Goal: Submit feedback/report problem

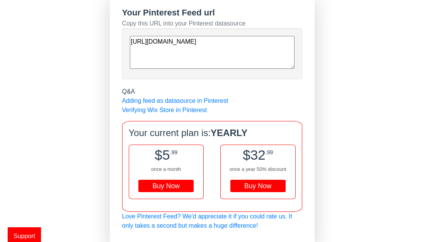
scroll to position [80, 0]
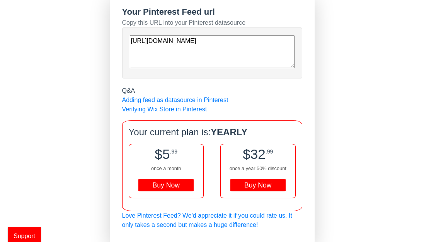
click at [250, 187] on div "Buy Now" at bounding box center [257, 185] width 55 height 12
click at [253, 186] on div "Buy Now" at bounding box center [257, 185] width 61 height 12
click at [168, 184] on div "Buy Now" at bounding box center [165, 185] width 55 height 12
click at [258, 184] on div "Buy Now" at bounding box center [257, 185] width 55 height 12
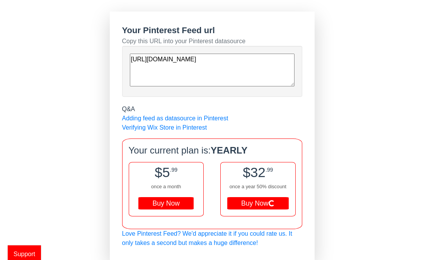
scroll to position [0, 0]
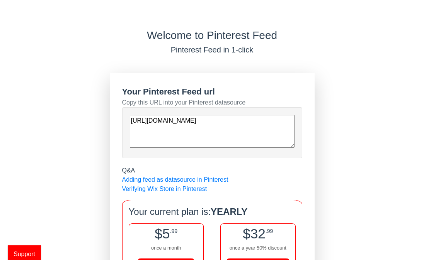
click at [41, 165] on div "Welcome to Pinterest Feed Pinterest Feed in 1-click Your Pinterest Feed url Cop…" at bounding box center [212, 175] width 424 height 293
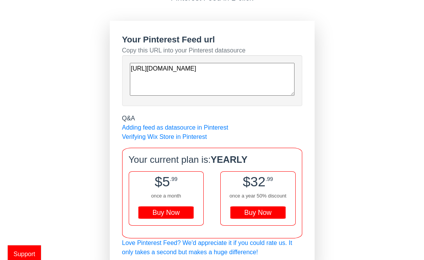
scroll to position [61, 0]
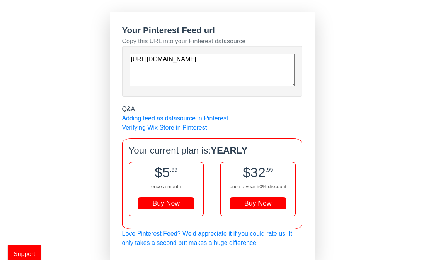
click at [245, 208] on div "Buy Now" at bounding box center [257, 203] width 55 height 12
click at [335, 153] on div "Welcome to Pinterest Feed Pinterest Feed in 1-click Your Pinterest Feed url Cop…" at bounding box center [212, 114] width 424 height 293
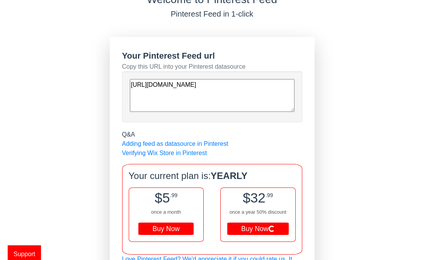
scroll to position [0, 0]
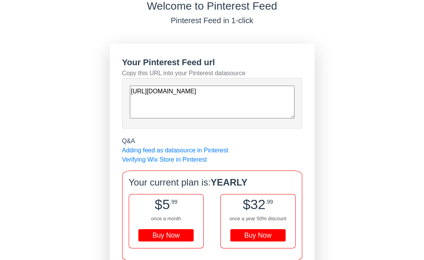
scroll to position [61, 0]
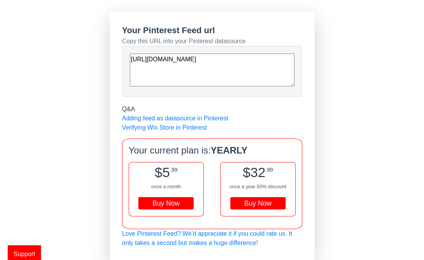
click at [32, 254] on span "Support" at bounding box center [24, 254] width 33 height 17
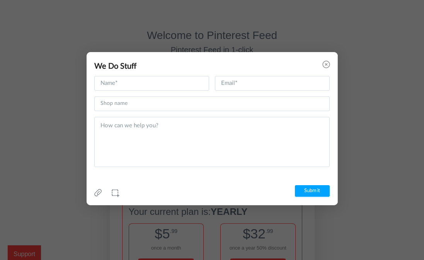
scroll to position [0, 0]
click at [141, 82] on input "text" at bounding box center [151, 83] width 115 height 15
type input "Laura"
type input "laura@gypsycowgirlboutiquellc.com"
type input "Gypsy Cowgirl Boutique LLC"
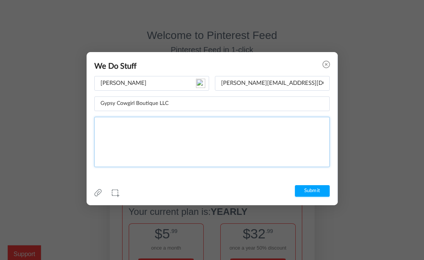
click at [165, 126] on textarea at bounding box center [211, 142] width 235 height 50
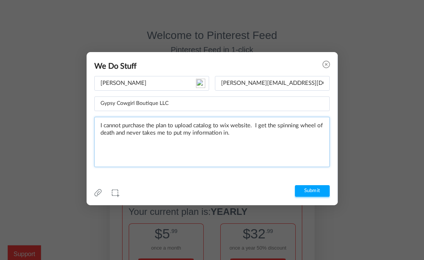
type textarea "I cannot purchase the plan to upload catalog to wix website. I get the spinning…"
click at [308, 189] on input "Submit" at bounding box center [312, 191] width 35 height 12
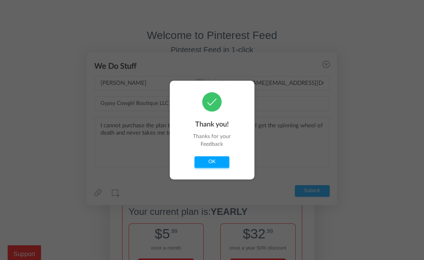
click at [201, 160] on button "OK" at bounding box center [211, 163] width 35 height 12
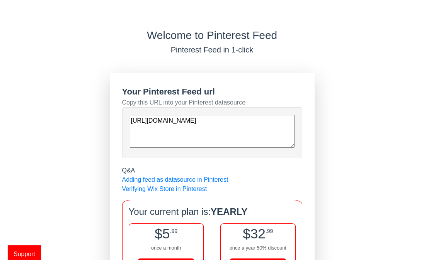
click at [30, 251] on span "Support" at bounding box center [24, 254] width 33 height 17
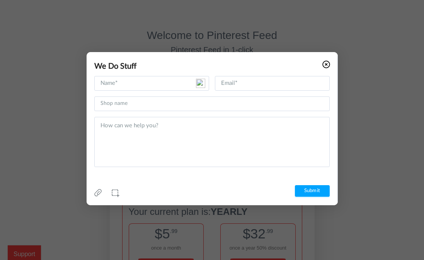
click at [328, 64] on icon at bounding box center [326, 65] width 8 height 8
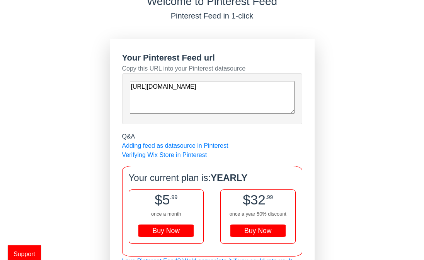
scroll to position [35, 0]
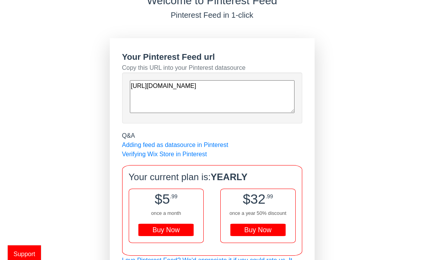
click at [241, 105] on textarea "[URL][DOMAIN_NAME]" at bounding box center [212, 96] width 165 height 33
drag, startPoint x: 232, startPoint y: 104, endPoint x: 129, endPoint y: 84, distance: 105.1
click at [129, 84] on div "[URL][DOMAIN_NAME]" at bounding box center [212, 98] width 180 height 51
click at [252, 228] on div "Buy Now" at bounding box center [257, 230] width 55 height 12
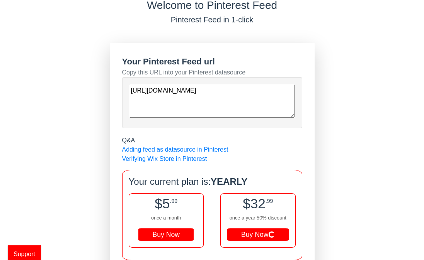
scroll to position [0, 0]
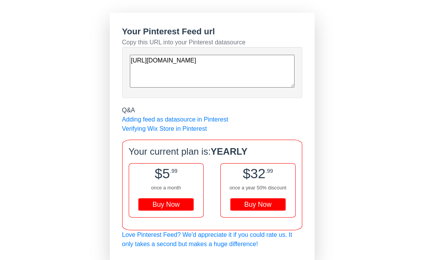
scroll to position [61, 0]
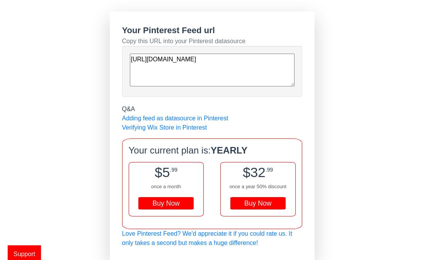
click at [334, 164] on div "Welcome to Pinterest Feed Pinterest Feed in 1-click Your Pinterest Feed url Cop…" at bounding box center [212, 114] width 424 height 293
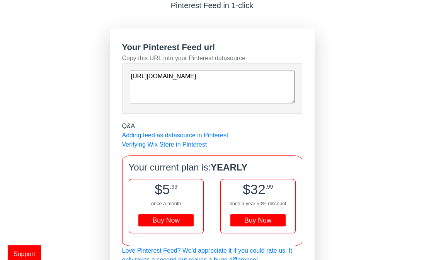
scroll to position [0, 0]
